Goal: Task Accomplishment & Management: Manage account settings

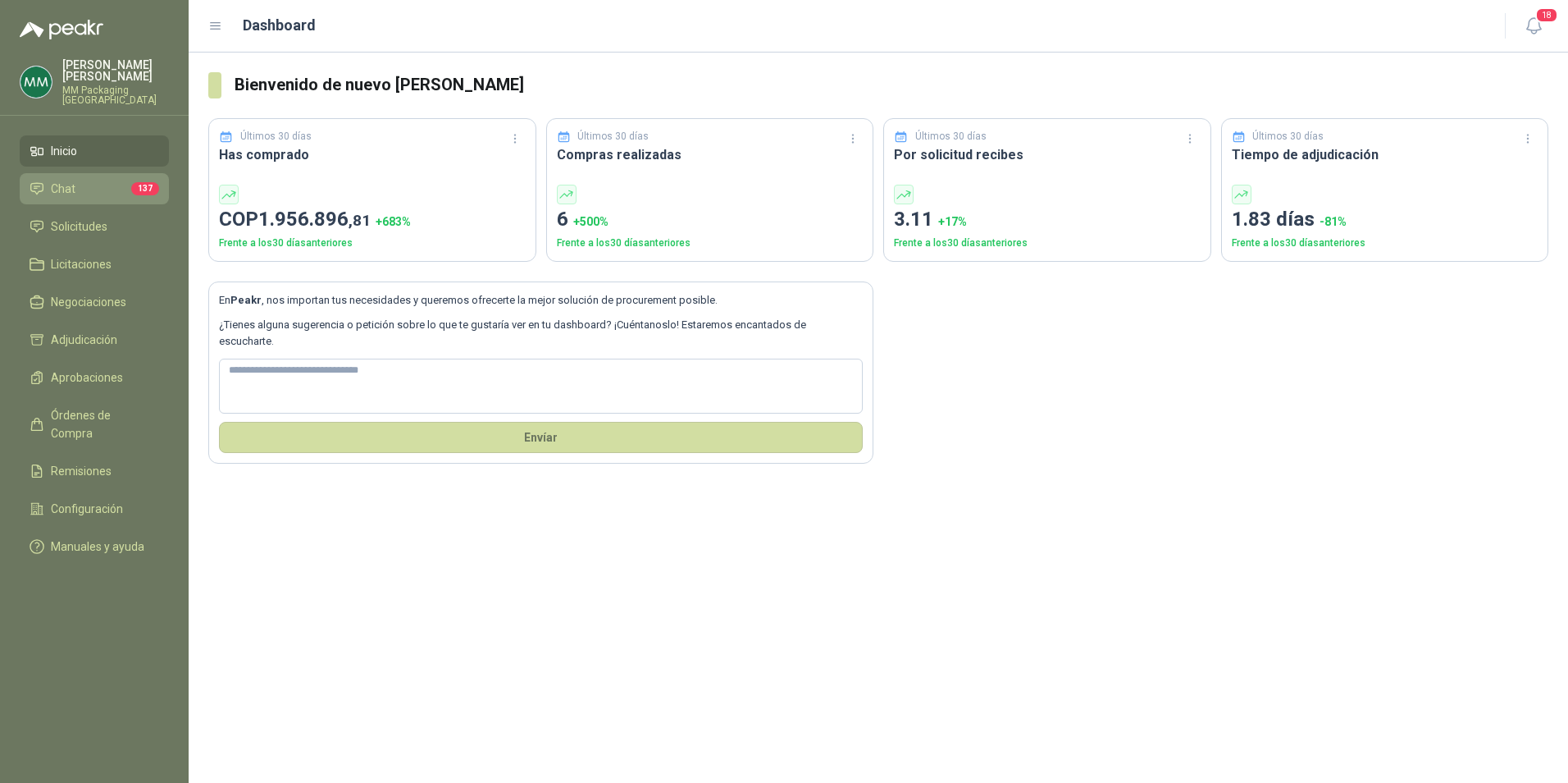
click at [56, 180] on span "Chat" at bounding box center [63, 188] width 25 height 18
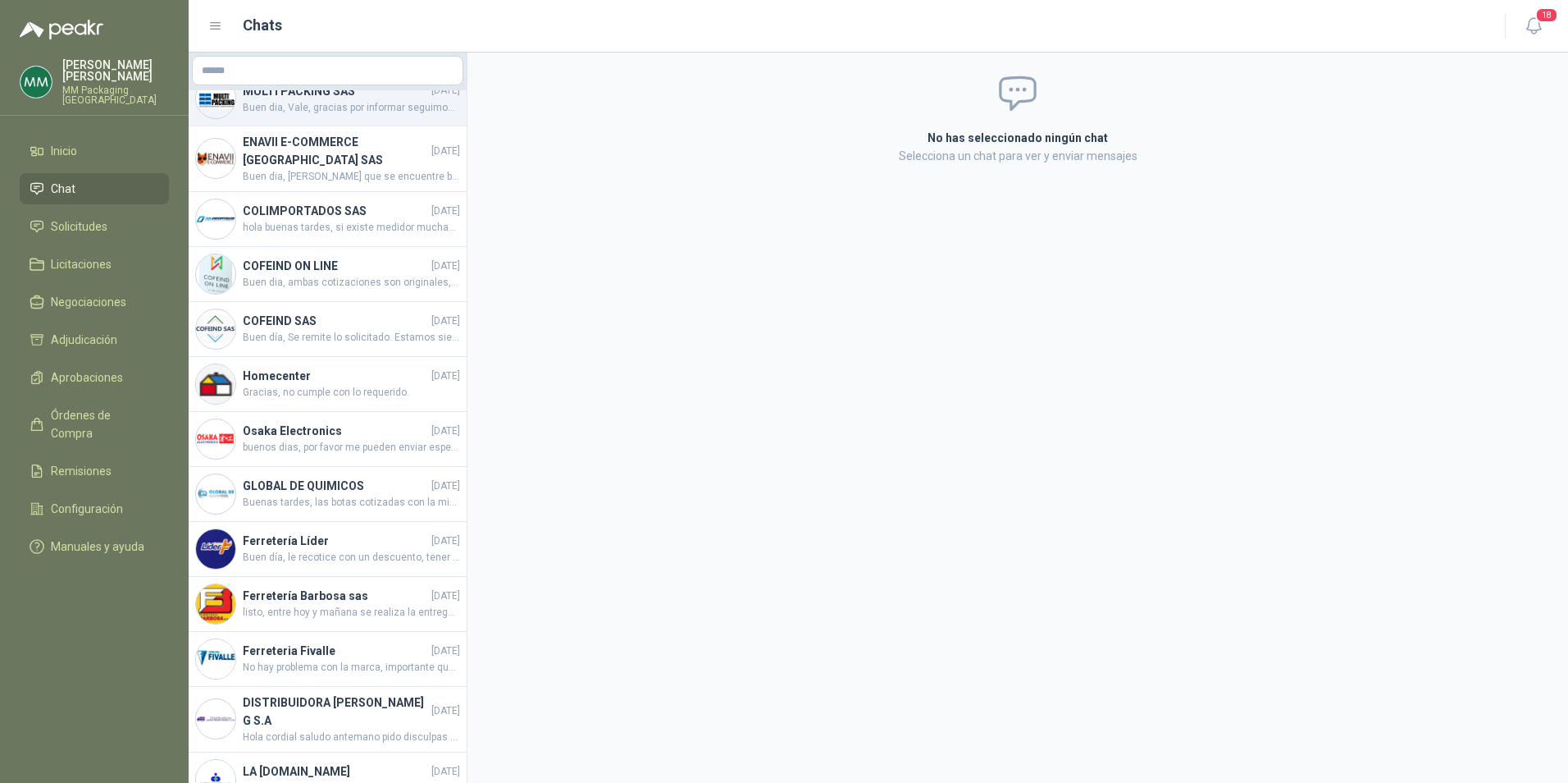
scroll to position [410, 0]
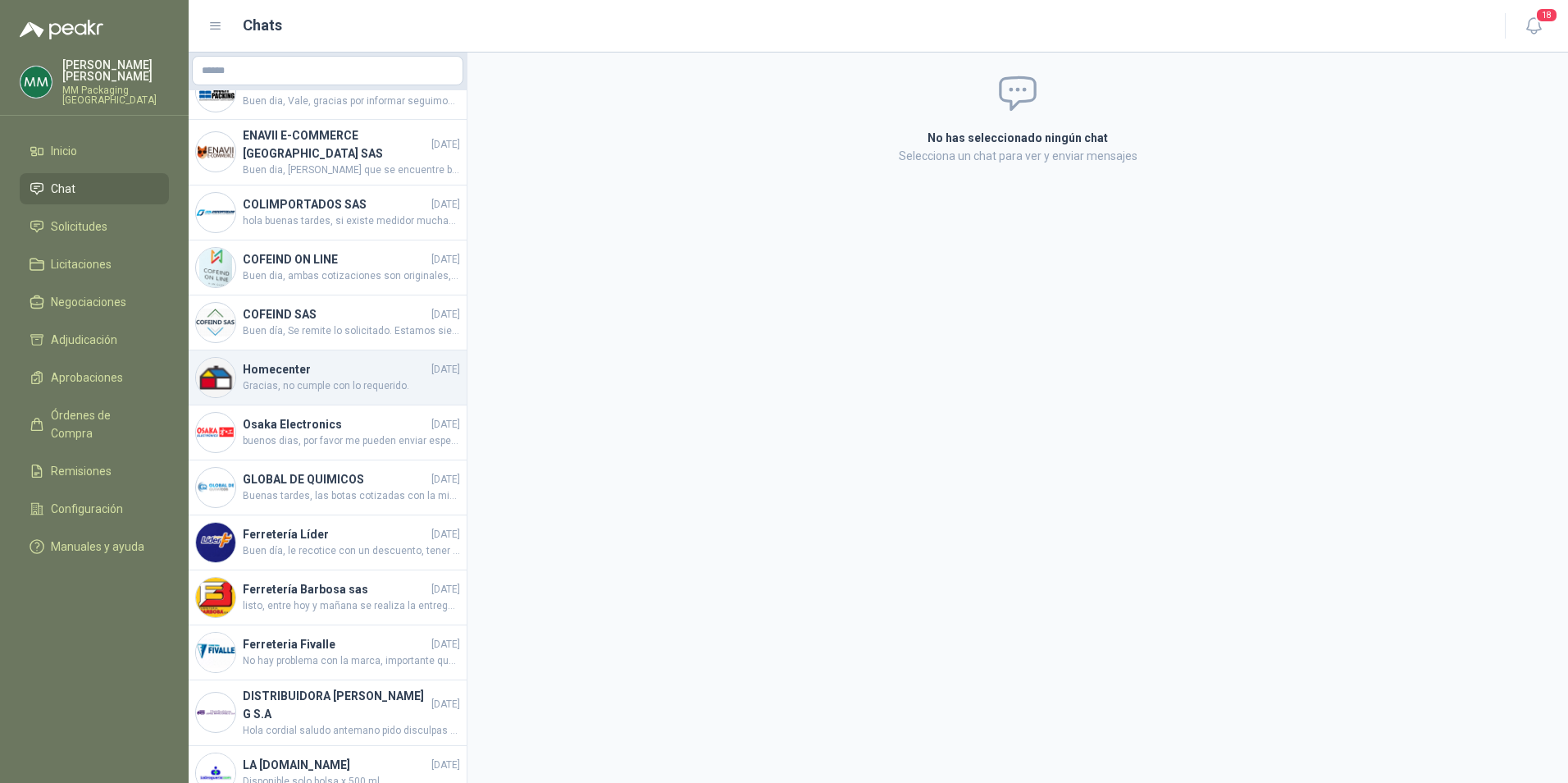
click at [343, 359] on div "Homecenter [DATE] Gracias, no cumple con lo requerido." at bounding box center [327, 378] width 278 height 55
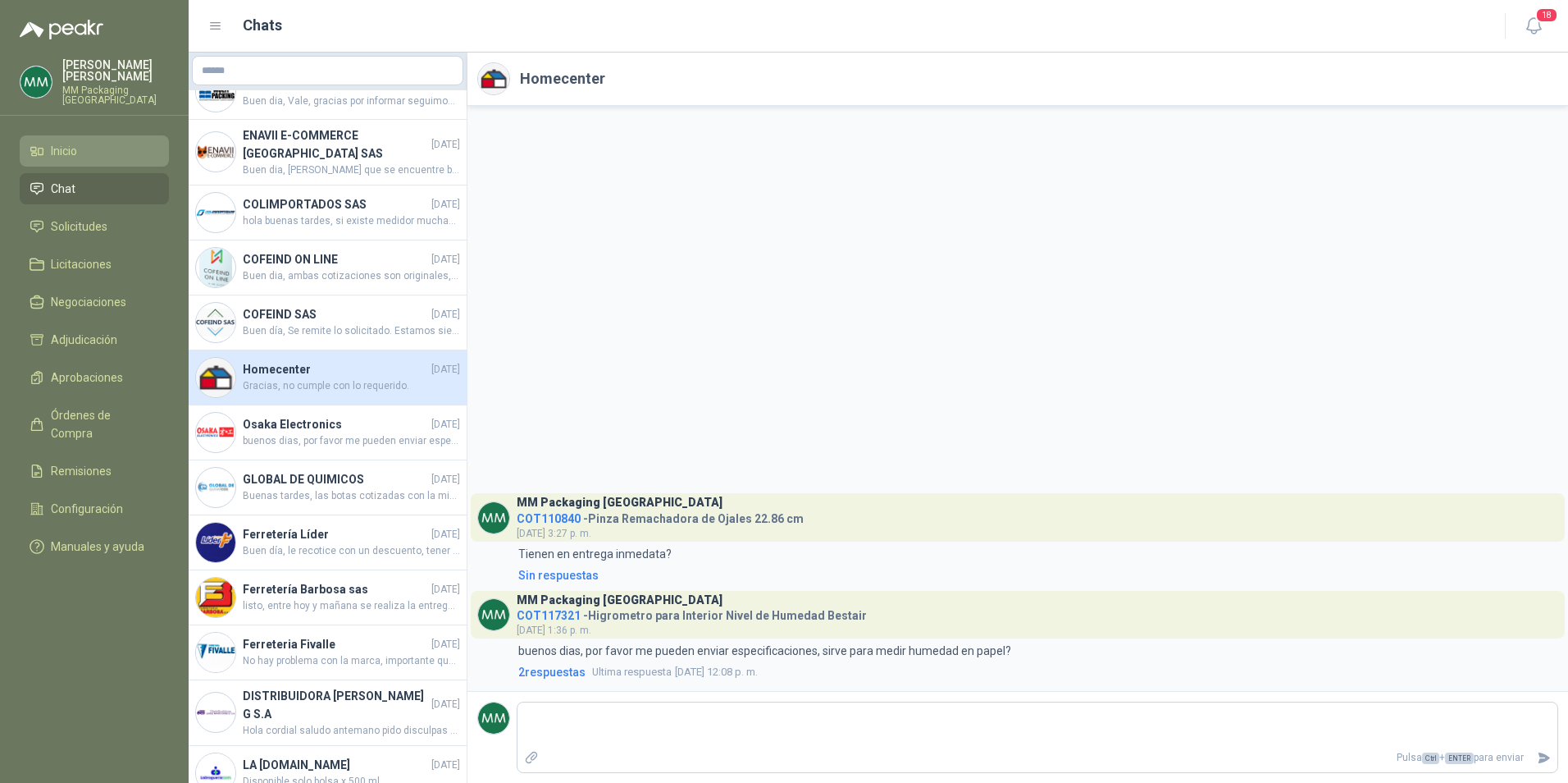
click at [59, 141] on span "Inicio" at bounding box center [63, 150] width 26 height 18
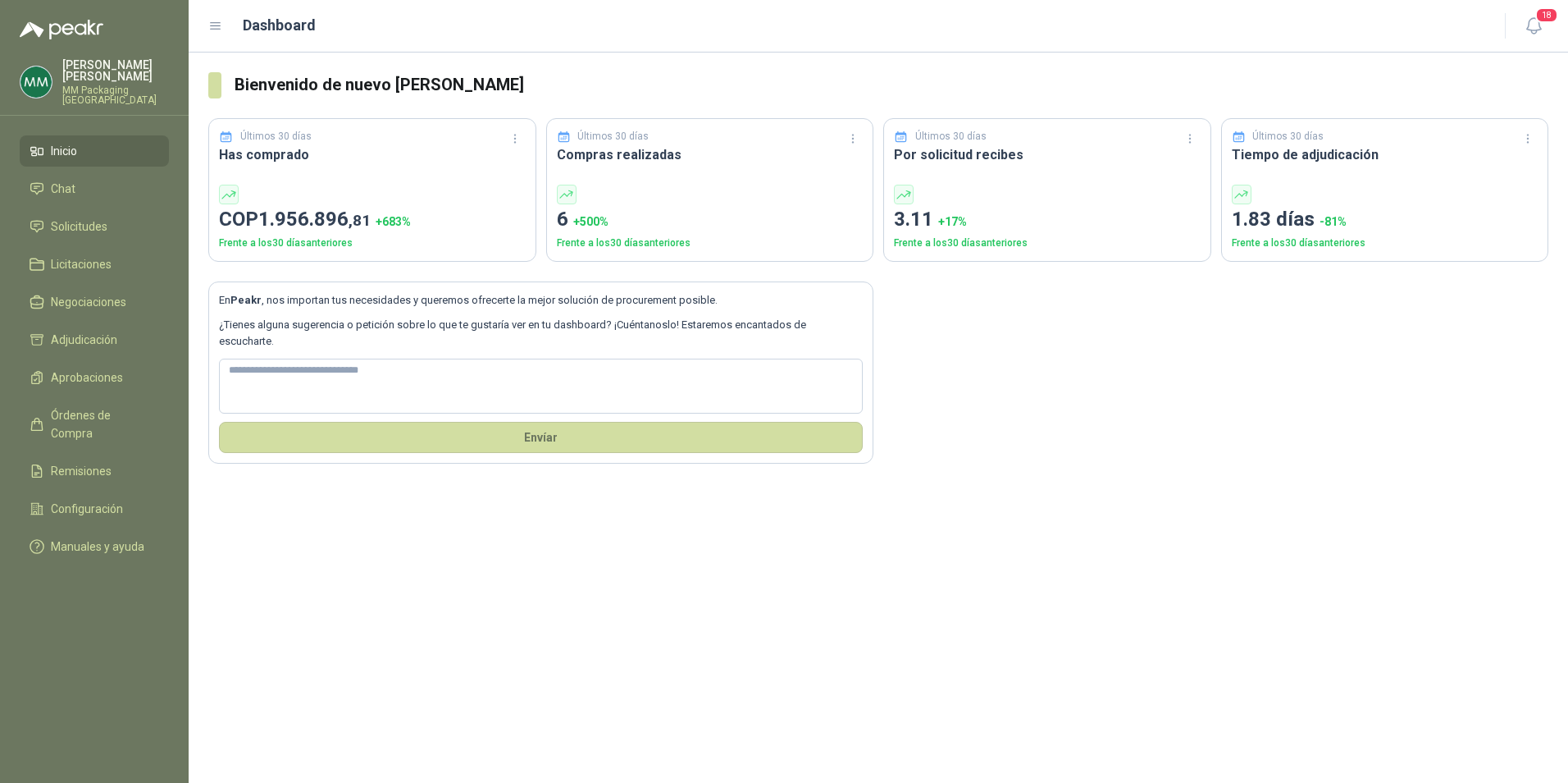
click at [96, 461] on ul "Inicio Chat Solicitudes Licitaciones Negociaciones Adjudicación Aprobaciones Ór…" at bounding box center [94, 352] width 188 height 433
click at [87, 500] on span "Configuración" at bounding box center [87, 509] width 73 height 18
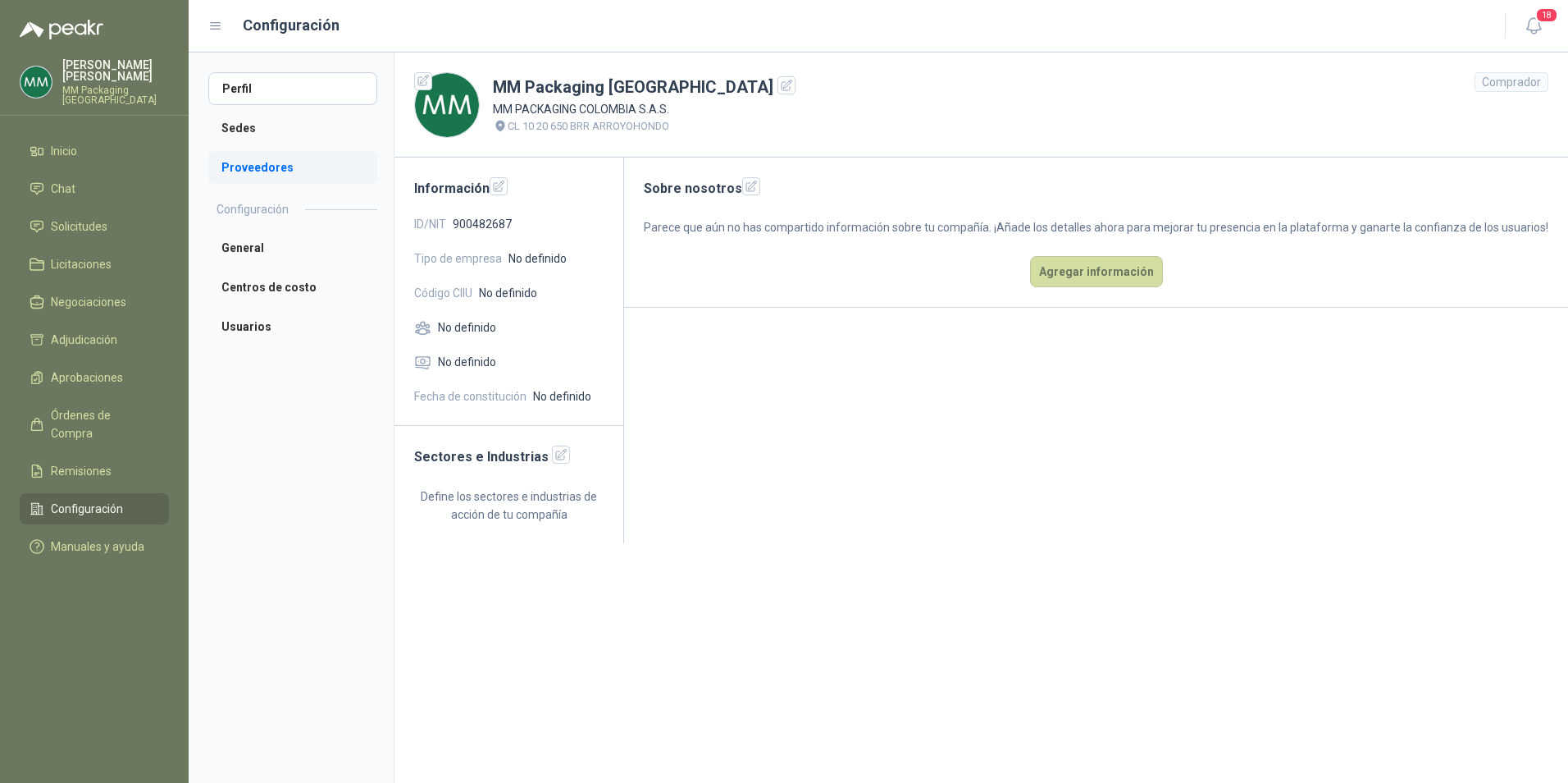
click at [241, 159] on li "Proveedores" at bounding box center [292, 167] width 169 height 33
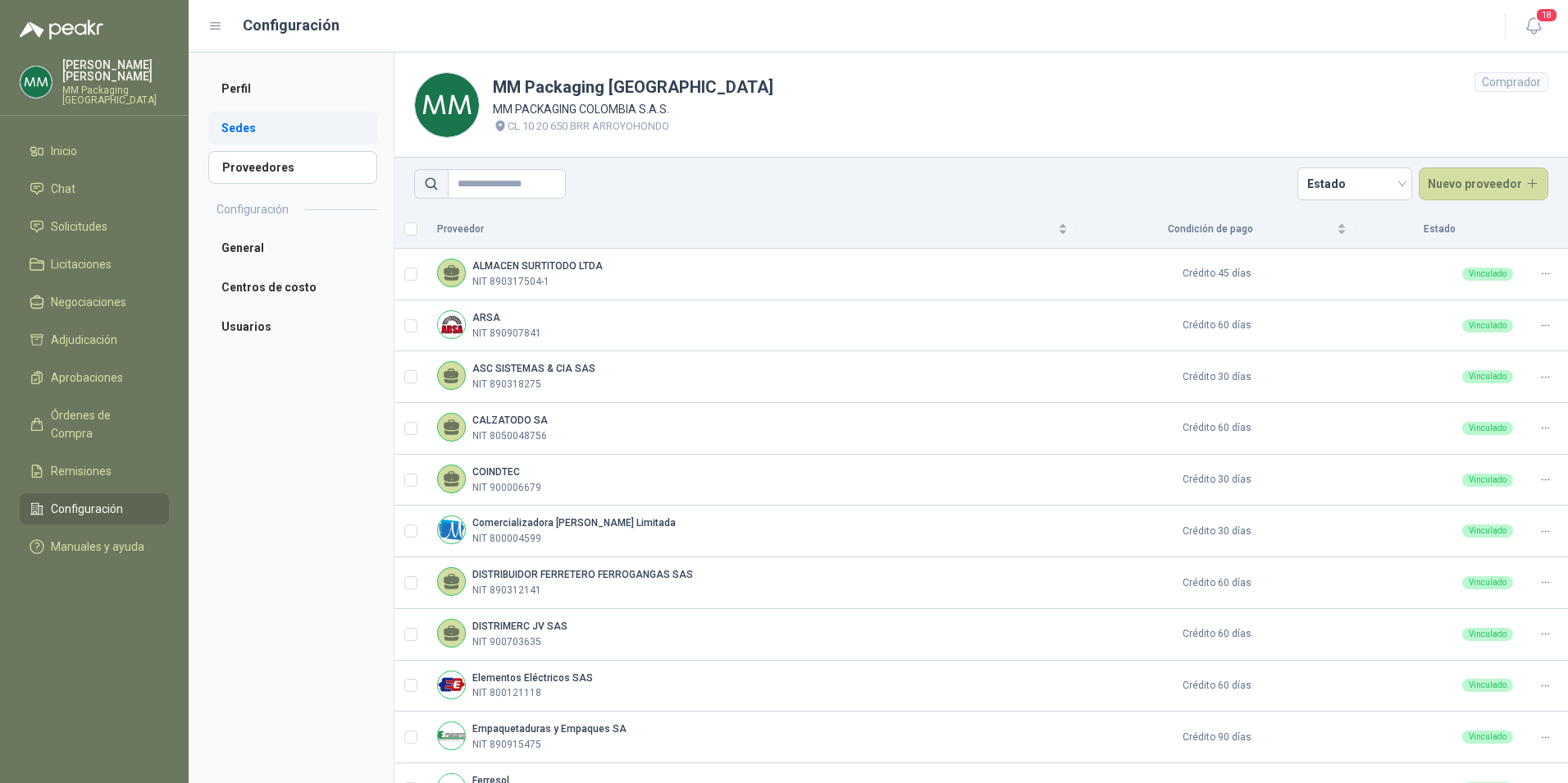
click at [237, 117] on li "Sedes" at bounding box center [292, 128] width 169 height 33
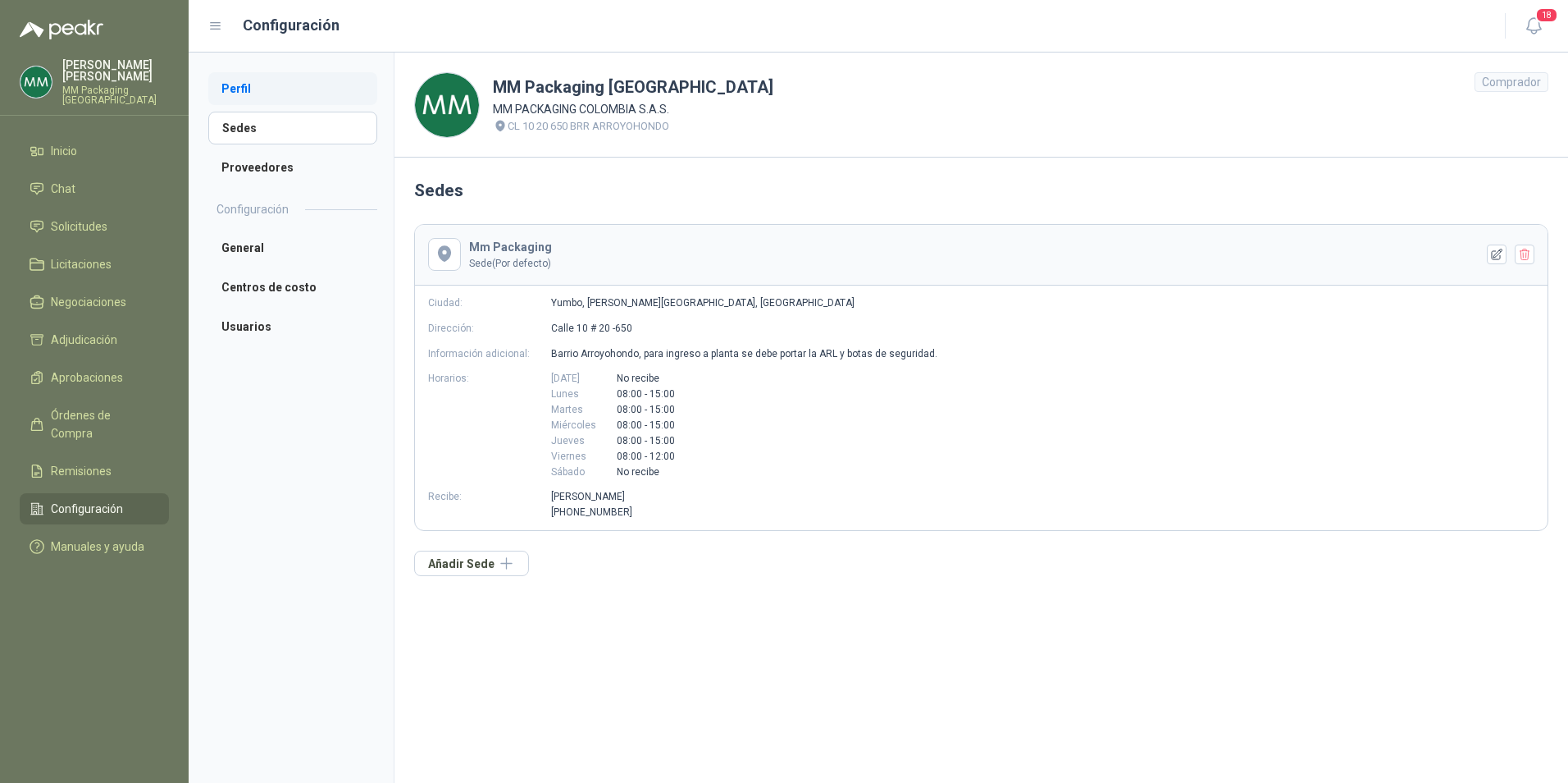
click at [247, 92] on li "Perfil" at bounding box center [292, 89] width 169 height 33
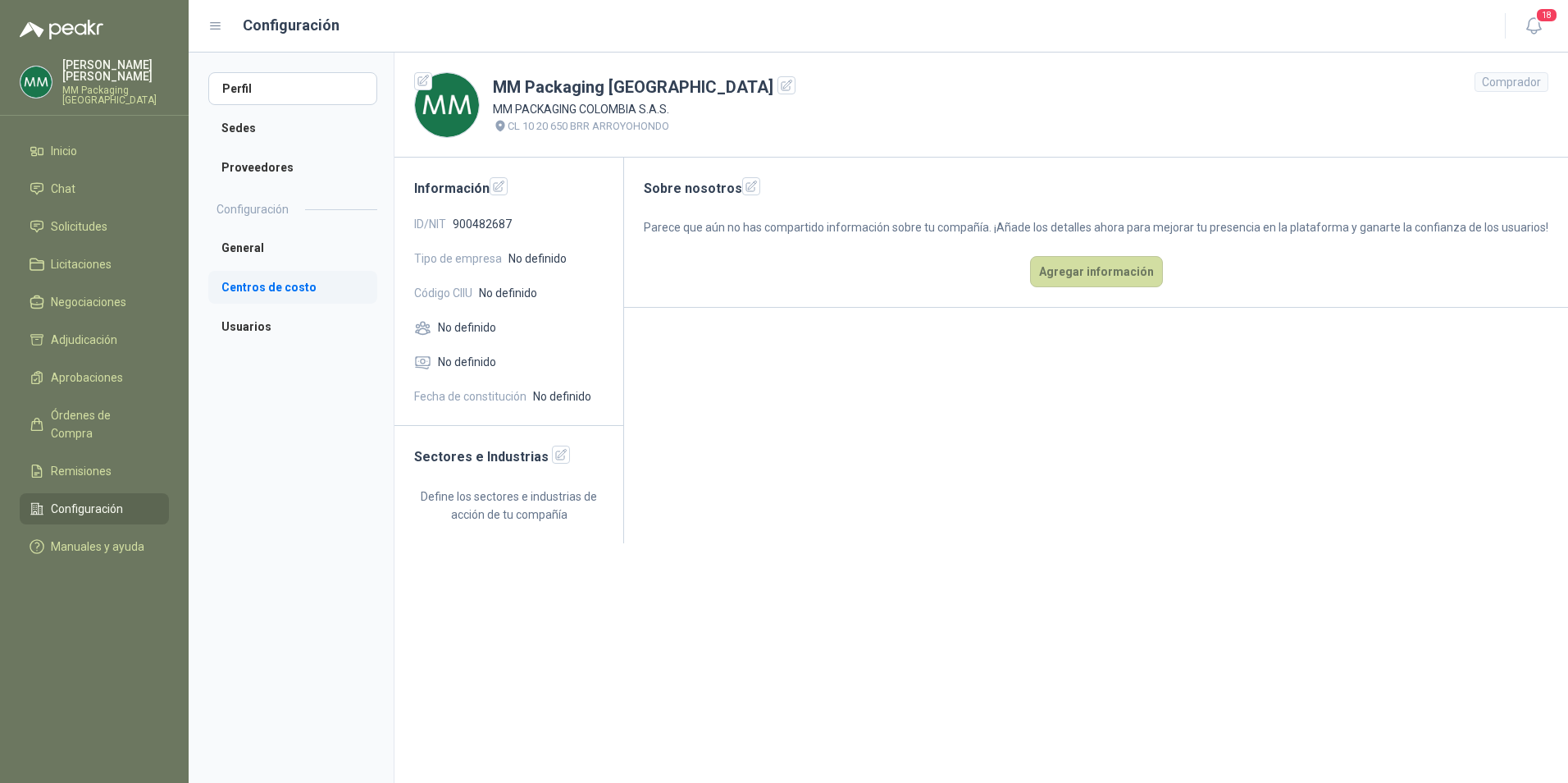
click at [255, 301] on li "Centros de costo" at bounding box center [292, 287] width 169 height 33
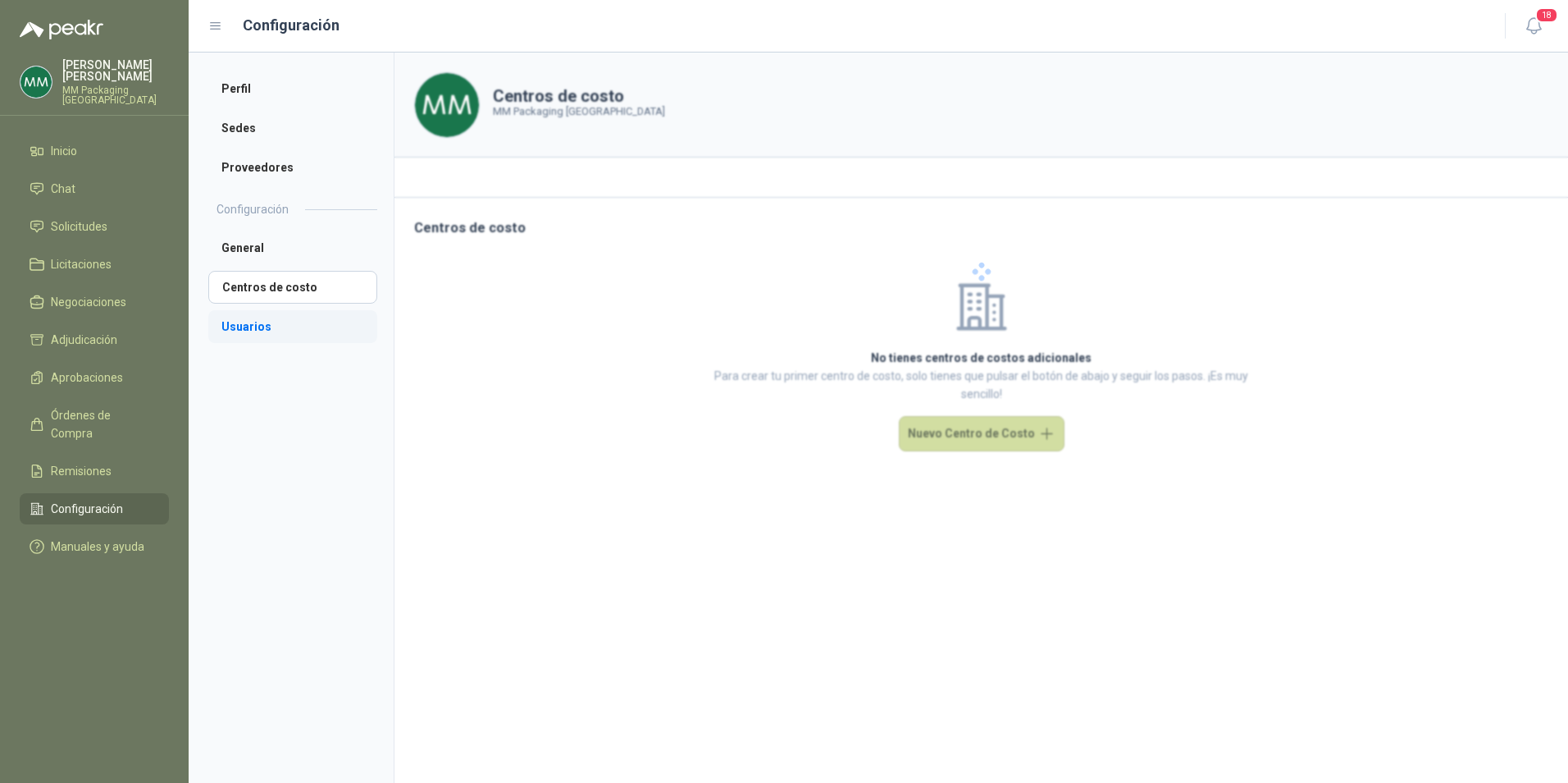
click at [237, 327] on li "Usuarios" at bounding box center [292, 326] width 169 height 33
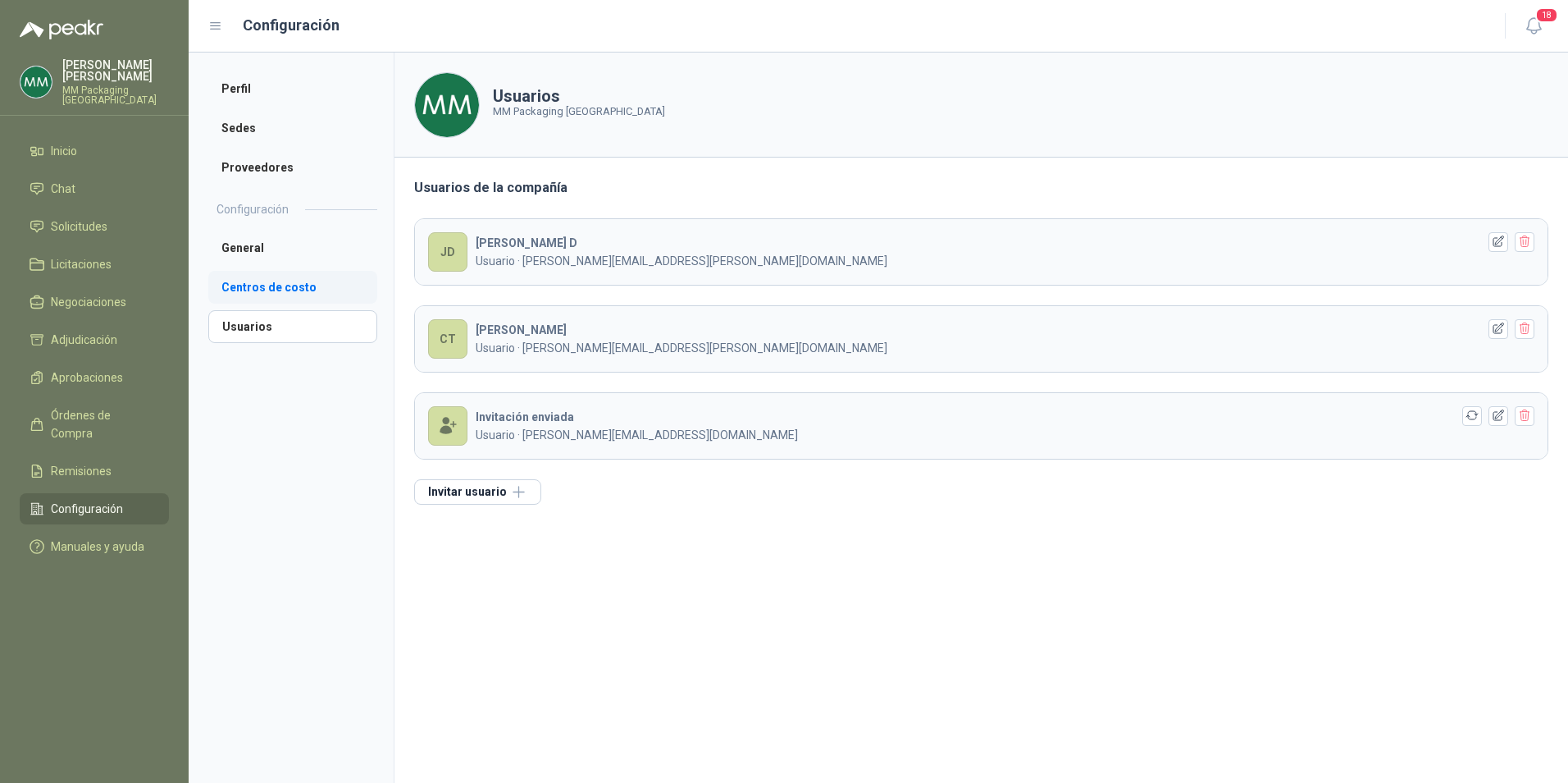
click at [279, 275] on li "Centros de costo" at bounding box center [292, 287] width 169 height 33
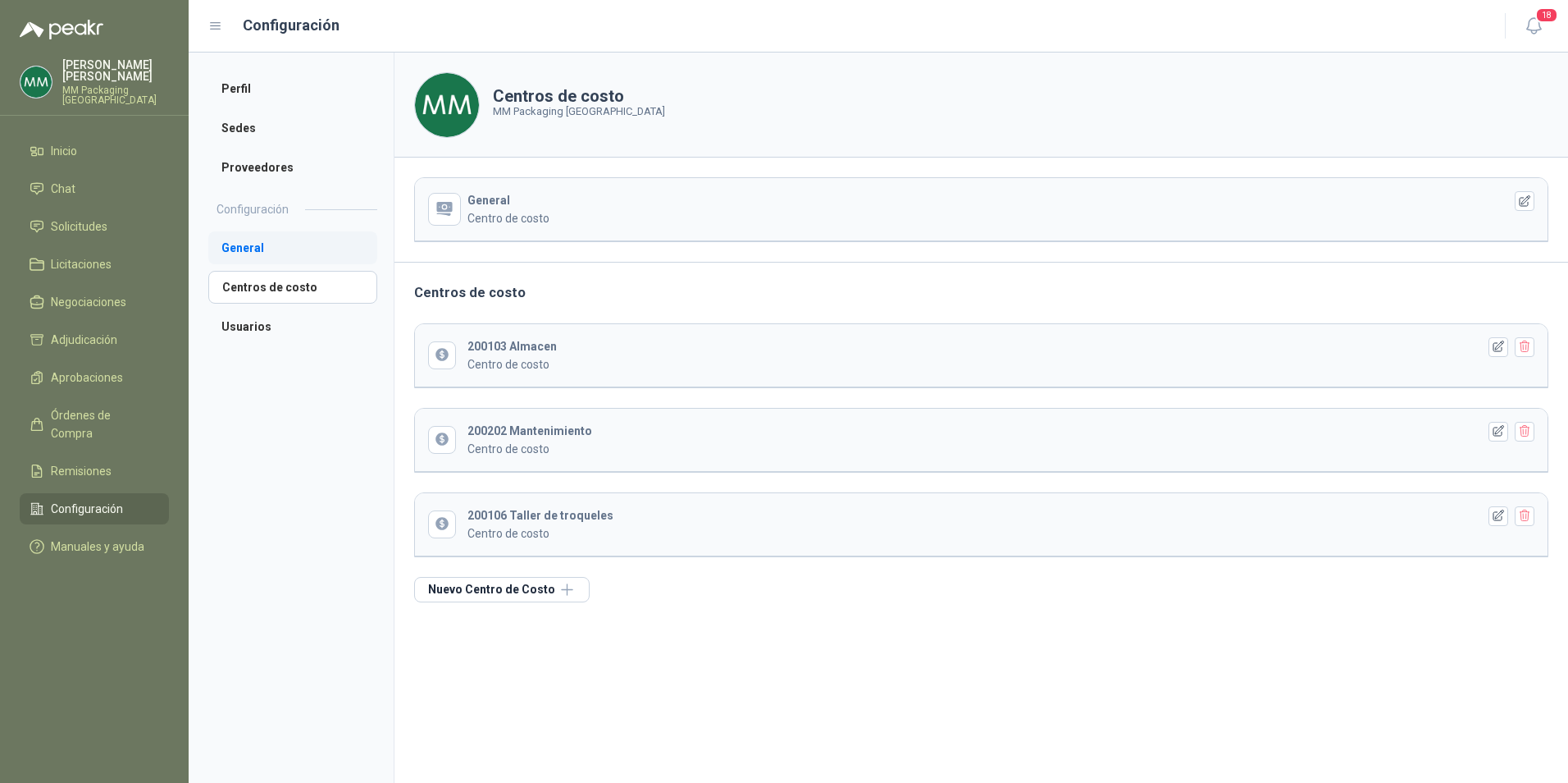
click at [256, 257] on li "General" at bounding box center [292, 248] width 169 height 33
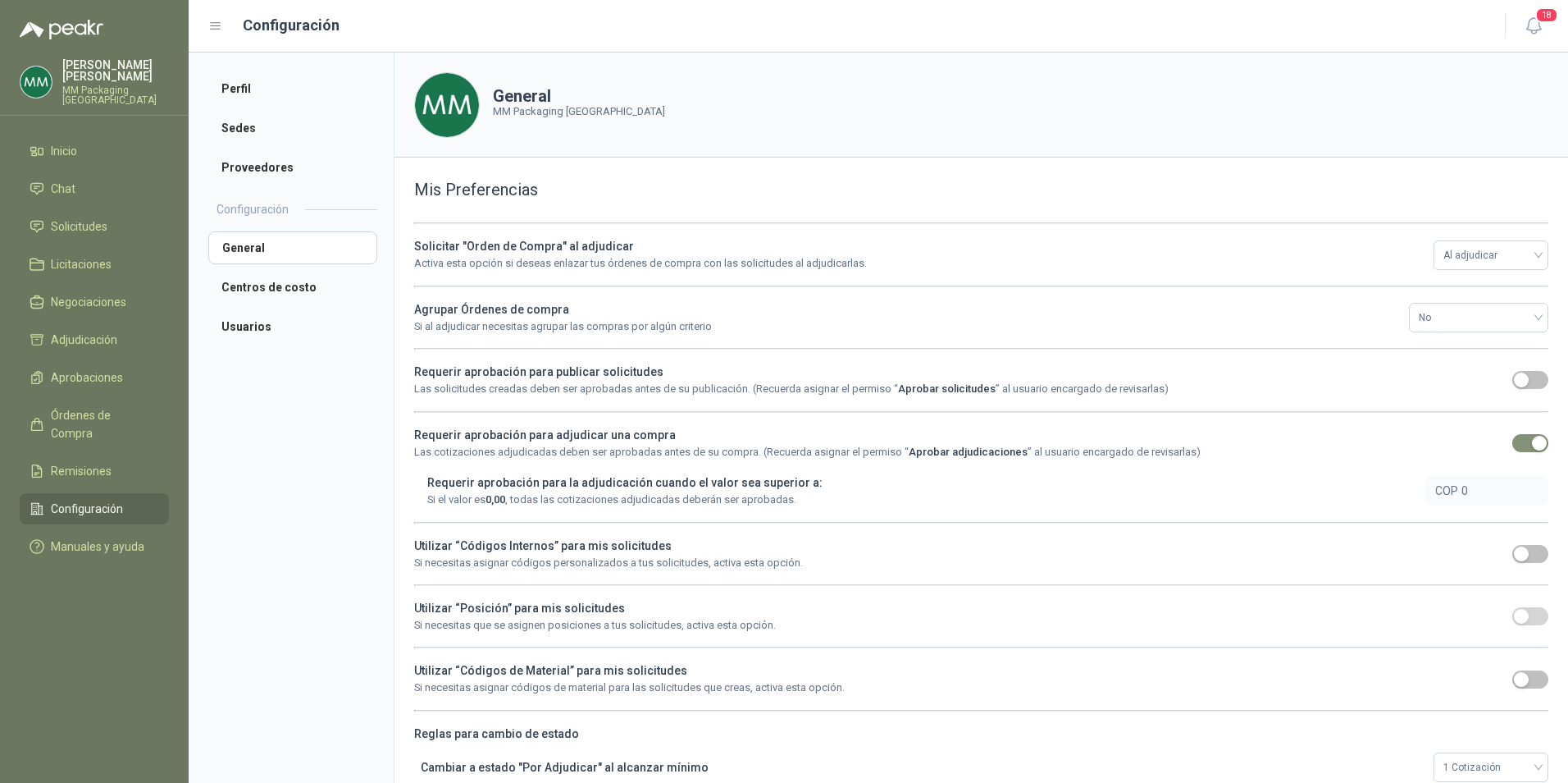
scroll to position [58, 0]
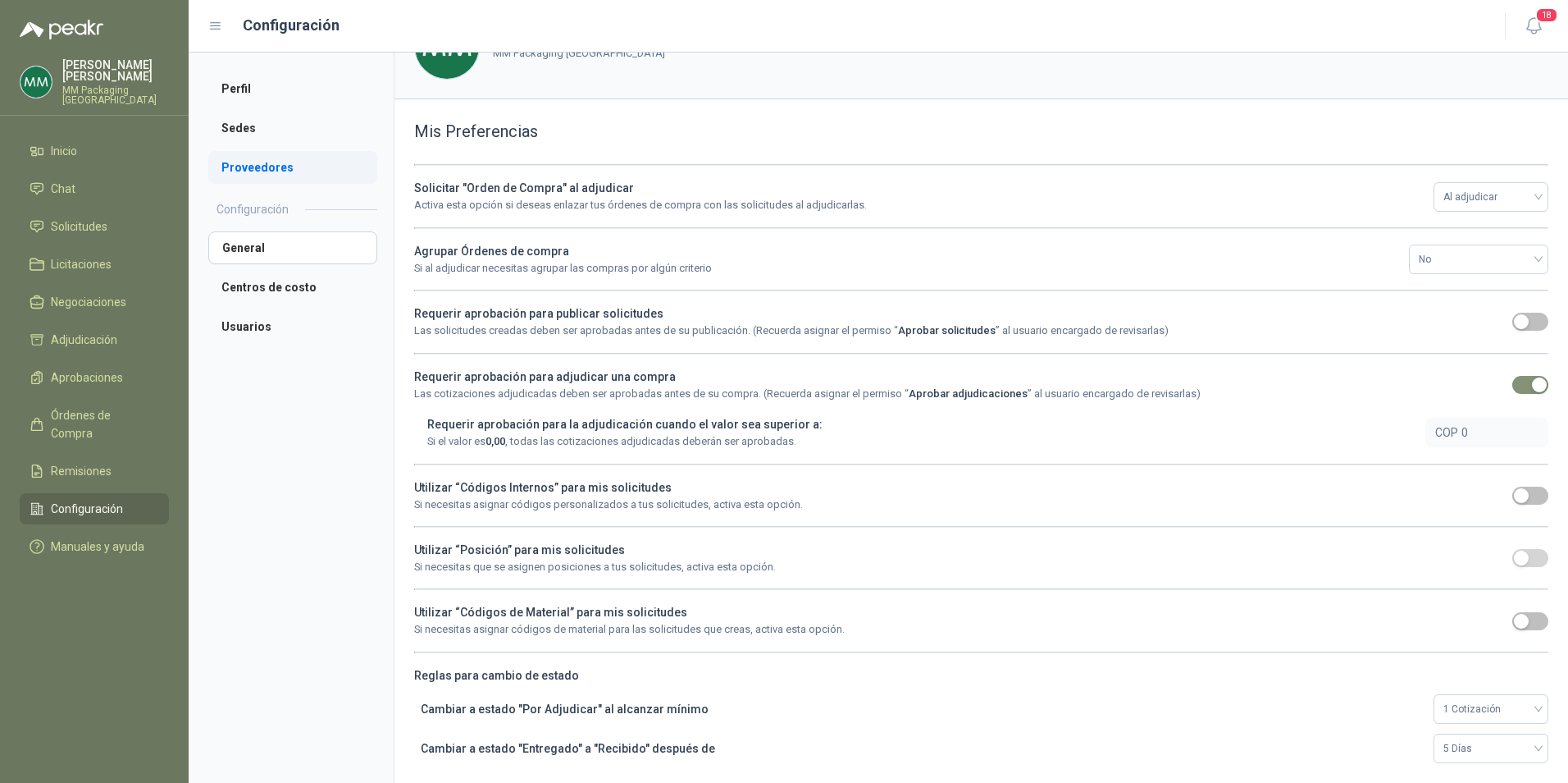
click at [273, 170] on li "Proveedores" at bounding box center [292, 167] width 169 height 33
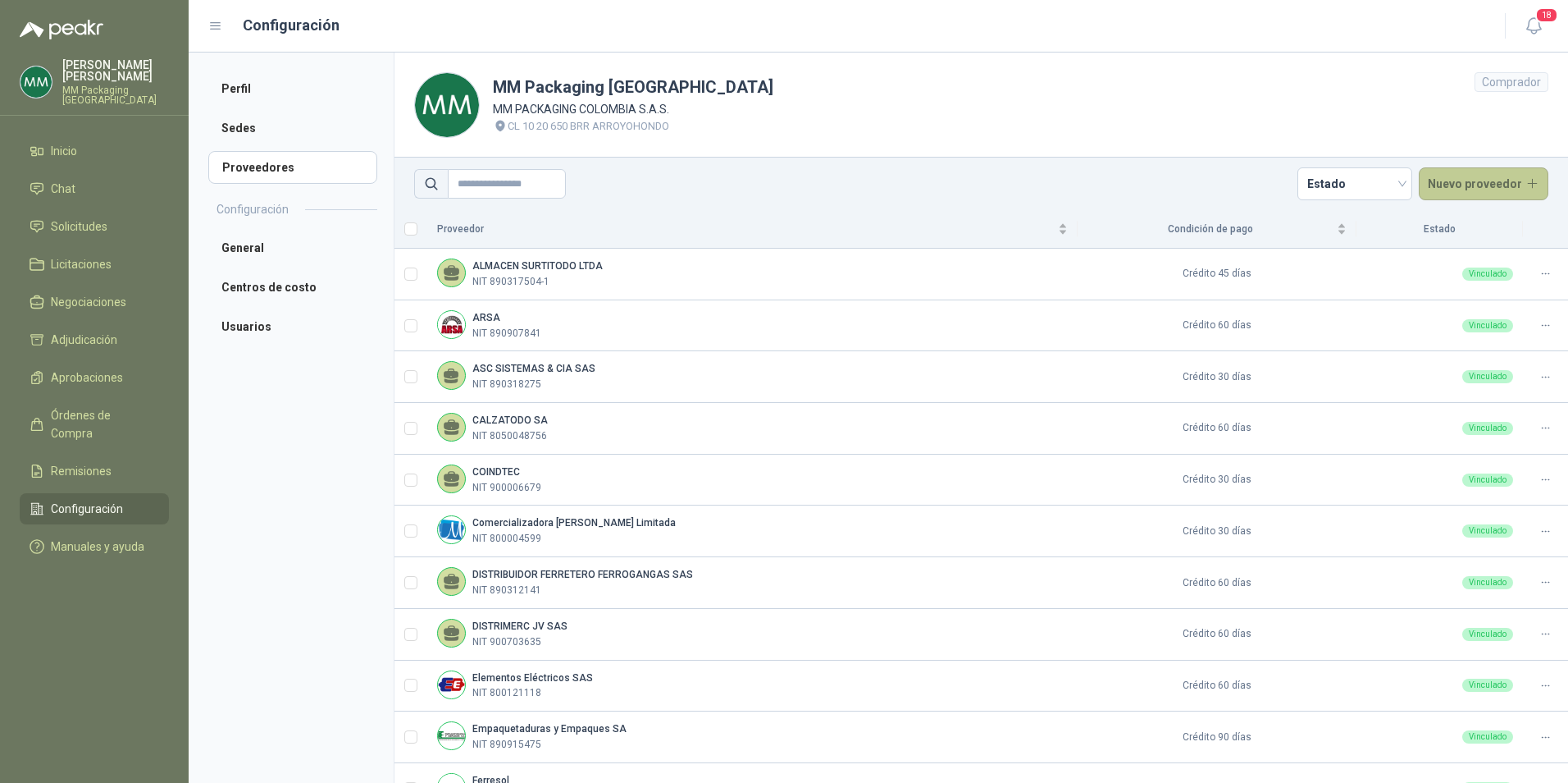
click at [1475, 171] on button "Nuevo proveedor" at bounding box center [1484, 184] width 130 height 33
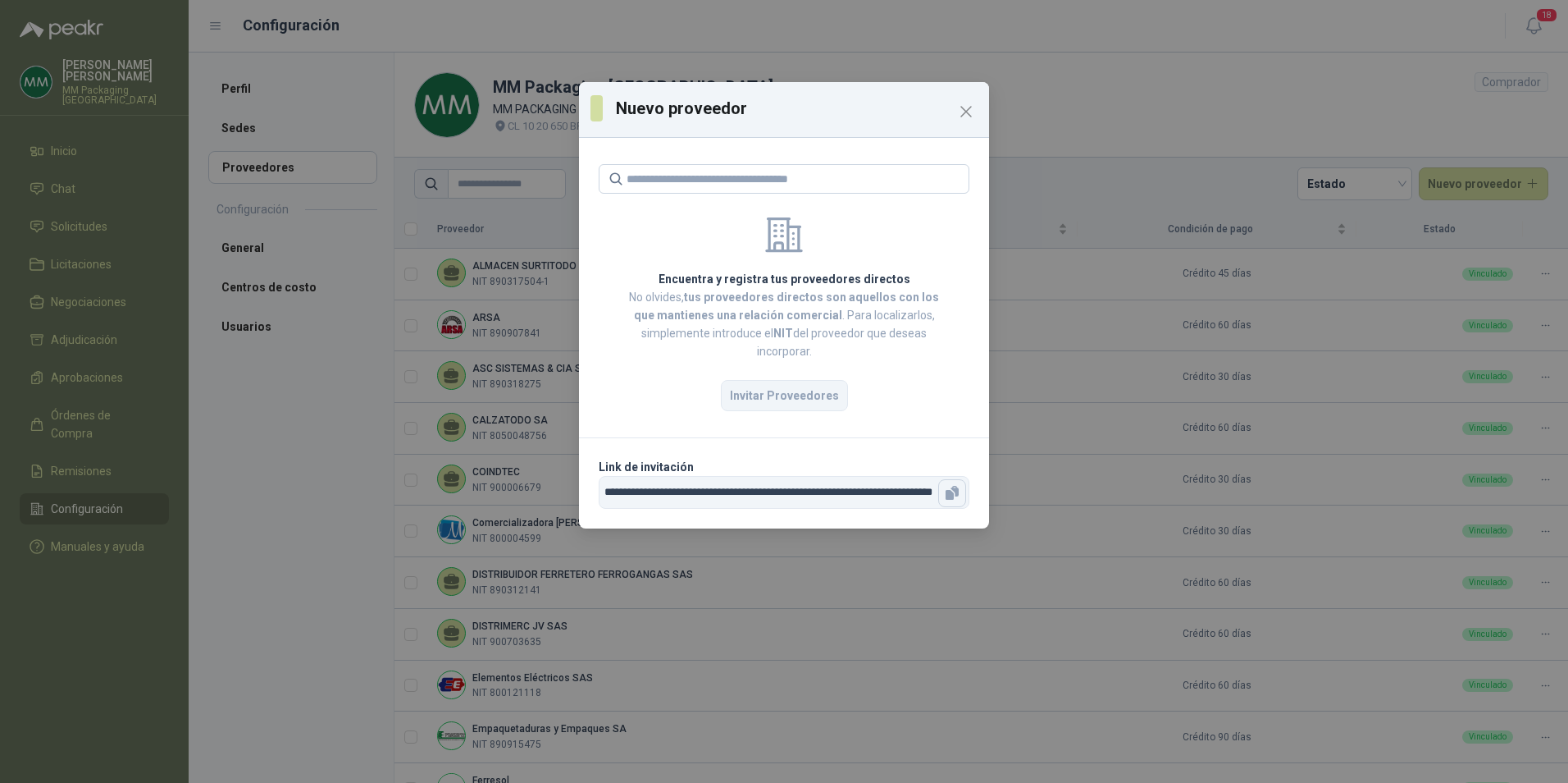
click at [955, 489] on icon "button" at bounding box center [955, 490] width 9 height 11
click at [959, 117] on icon "Close" at bounding box center [966, 111] width 20 height 20
